Goal: Transaction & Acquisition: Purchase product/service

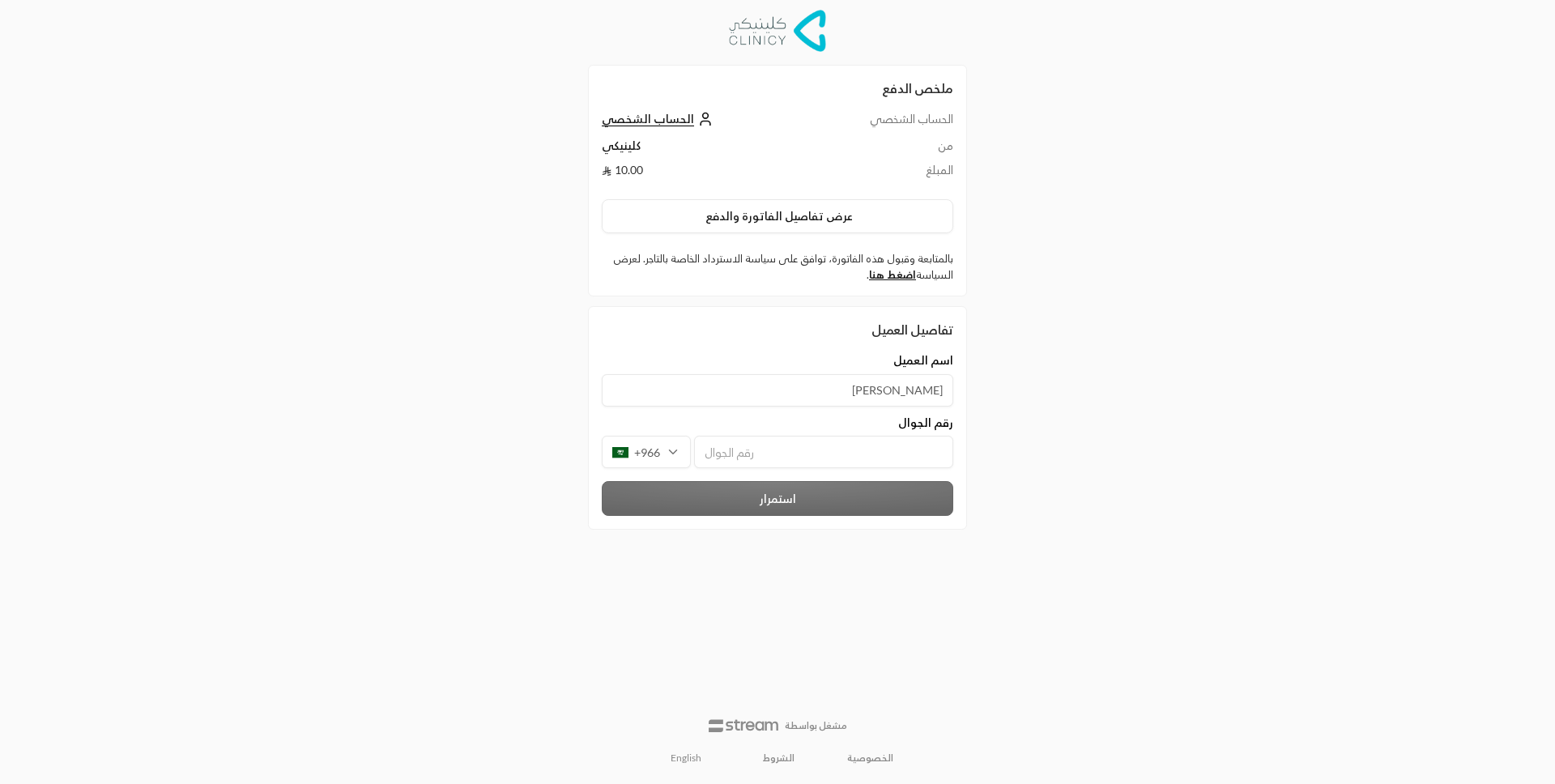
type input "Abdulelah Alem"
type input "546913149"
click at [836, 503] on button "استمرار" at bounding box center [777, 498] width 352 height 35
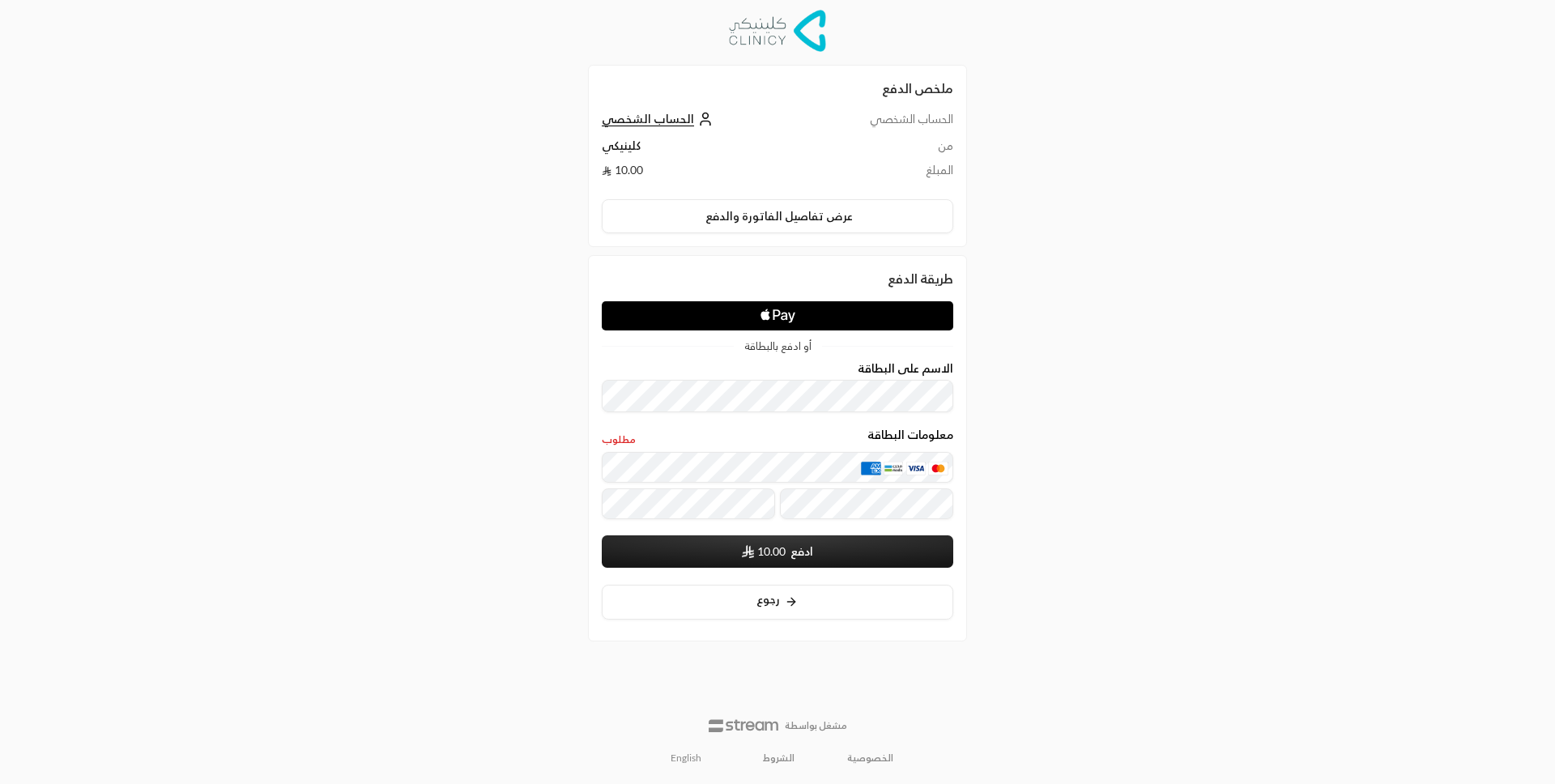
click at [546, 377] on div "ملخص الدفع الحساب الشخصي الحساب الشخصي من كلينيكي المبلغ 10.00 عرض تفاصيل الفات…" at bounding box center [777, 392] width 777 height 784
click at [658, 314] on span "Apple Logo" at bounding box center [777, 315] width 352 height 29
